Goal: Register for event/course

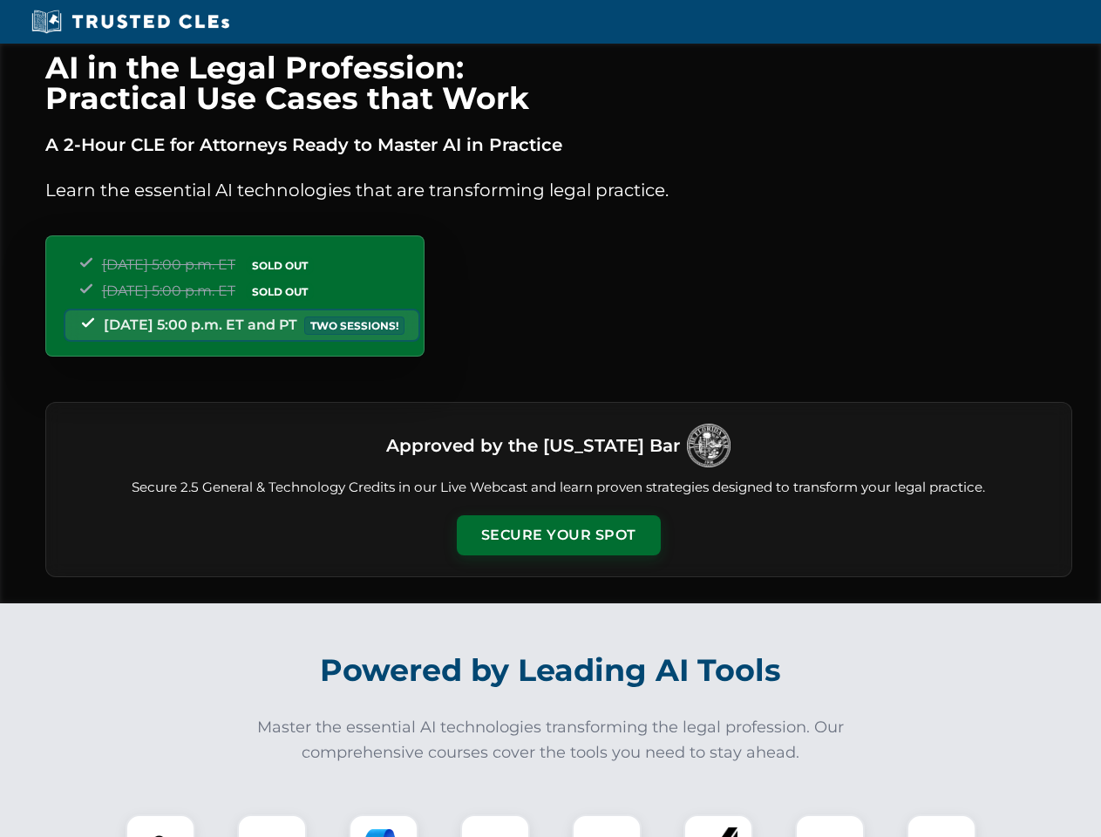
click at [558, 535] on button "Secure Your Spot" at bounding box center [559, 535] width 204 height 40
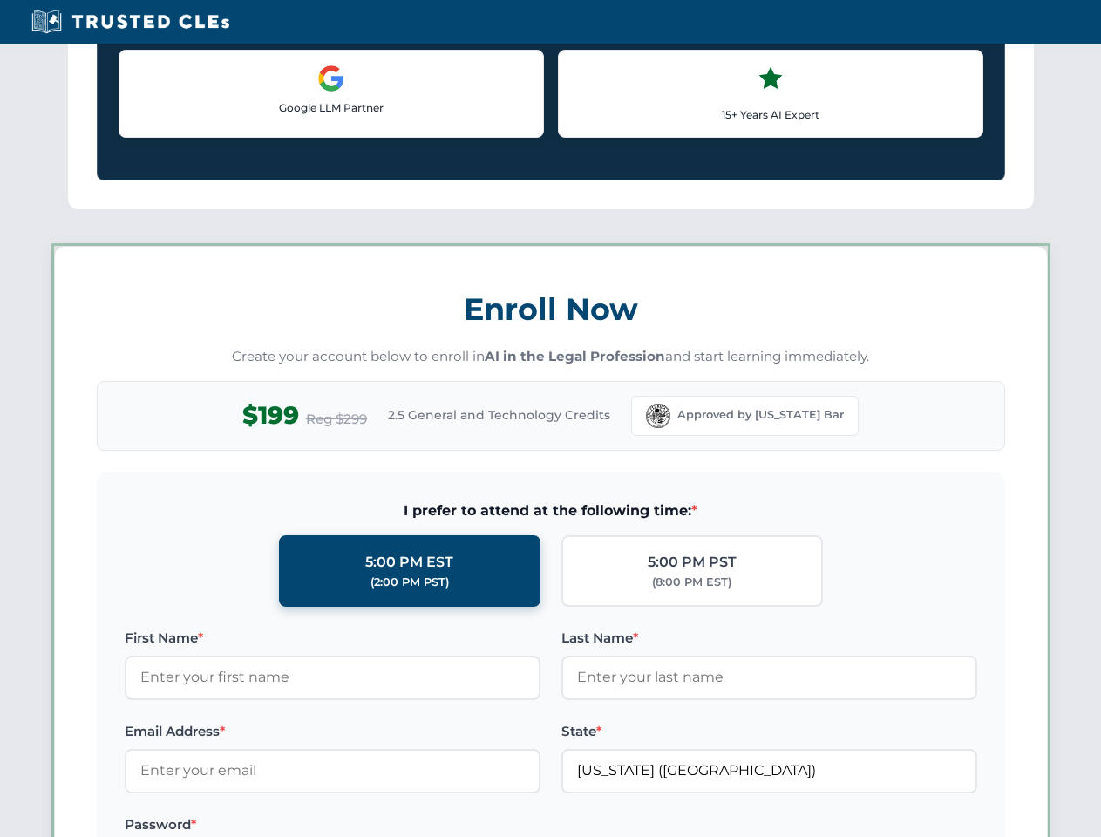
click at [272, 826] on label "Password *" at bounding box center [333, 824] width 416 height 21
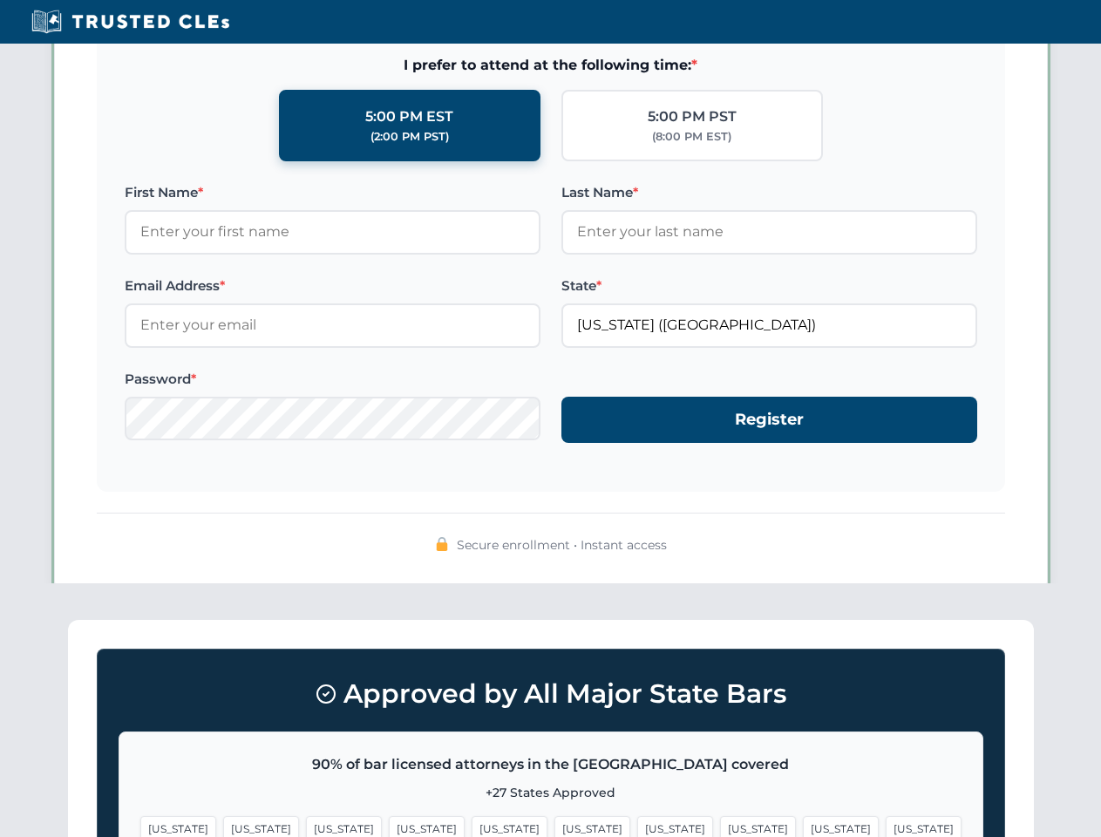
click at [637, 826] on span "[US_STATE]" at bounding box center [675, 828] width 76 height 25
click at [803, 826] on span "[US_STATE]" at bounding box center [841, 828] width 76 height 25
